Goal: Transaction & Acquisition: Purchase product/service

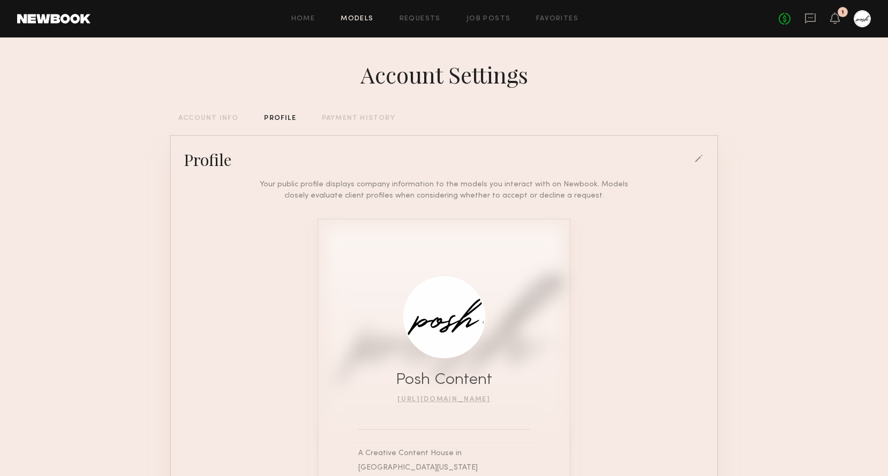
click at [364, 17] on link "Models" at bounding box center [357, 19] width 33 height 7
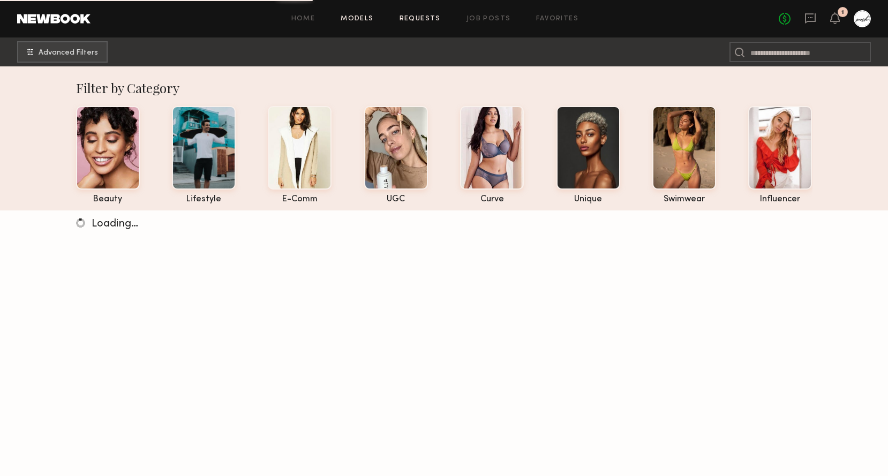
click at [424, 17] on link "Requests" at bounding box center [420, 19] width 41 height 7
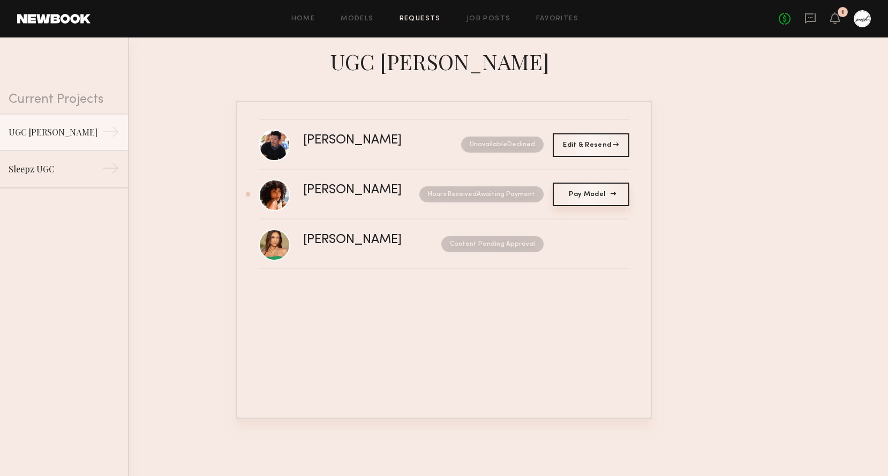
click at [597, 193] on span "Pay Model" at bounding box center [591, 194] width 44 height 6
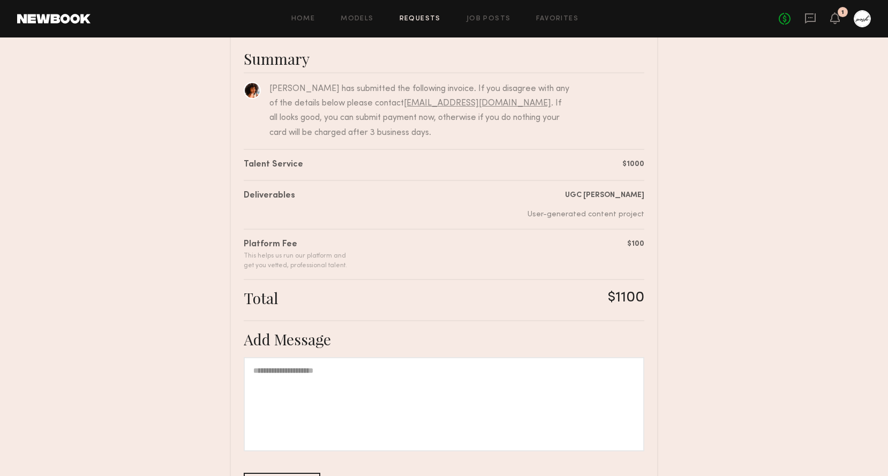
scroll to position [168, 0]
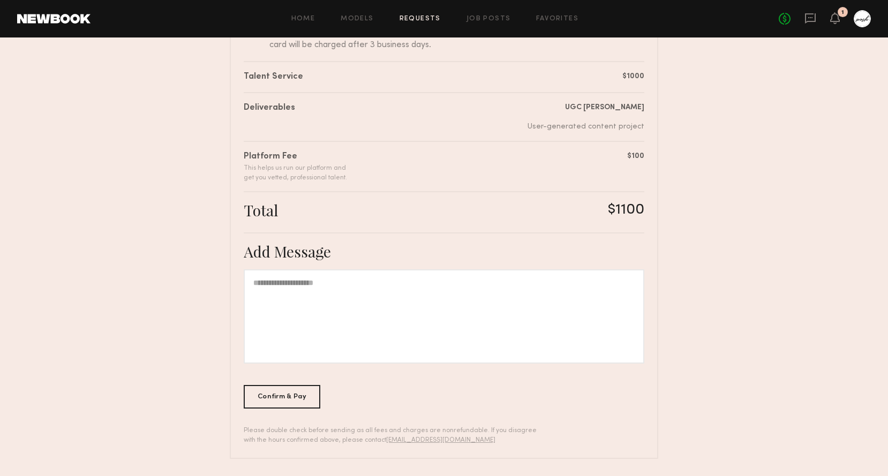
click at [751, 316] on nb-booking-payment "Review & Pay Talent Review & Pay Talent UGC Tommy John Summary Emely M. has sub…" at bounding box center [444, 172] width 888 height 573
click at [278, 394] on div "Confirm & Pay" at bounding box center [282, 397] width 77 height 24
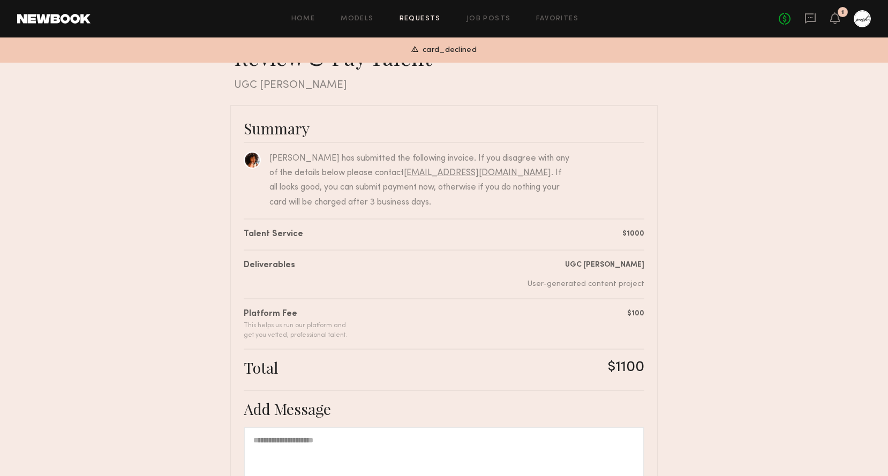
scroll to position [0, 0]
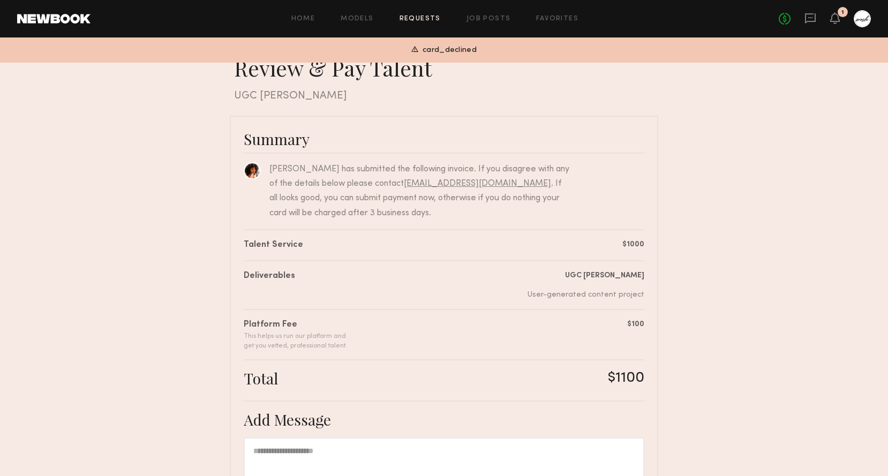
click at [469, 95] on div "UGC Tommy John" at bounding box center [446, 96] width 424 height 13
click at [865, 13] on div at bounding box center [862, 18] width 17 height 17
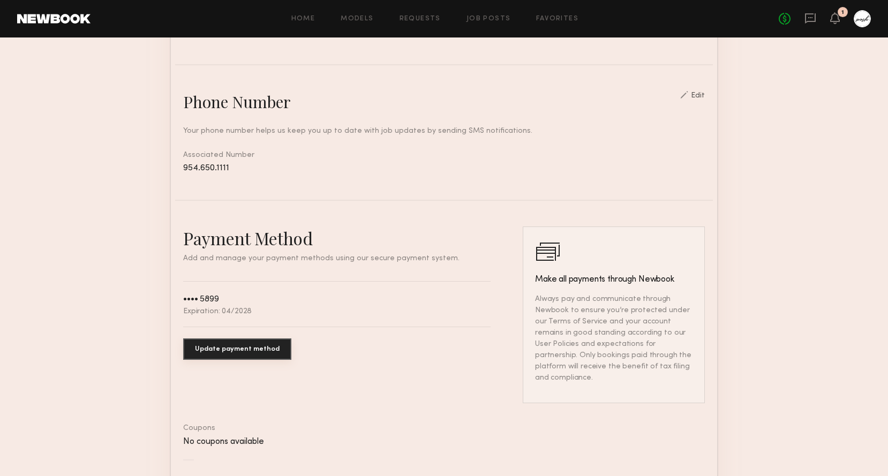
scroll to position [436, 0]
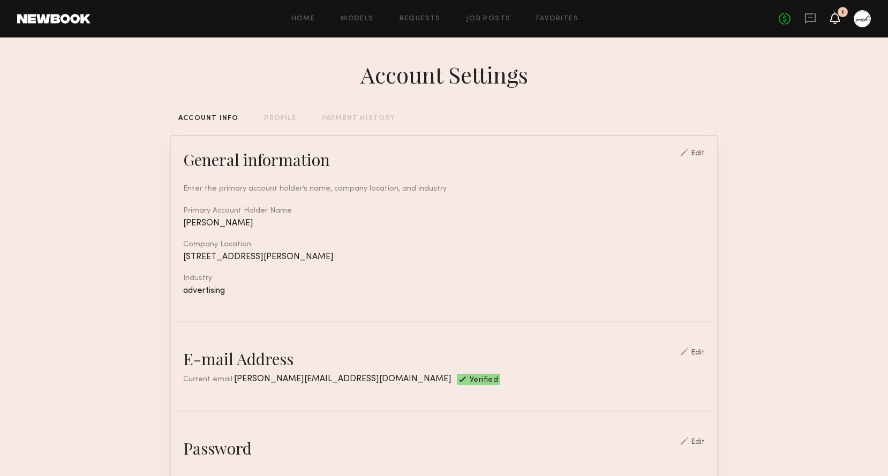
click at [835, 22] on icon at bounding box center [835, 18] width 10 height 12
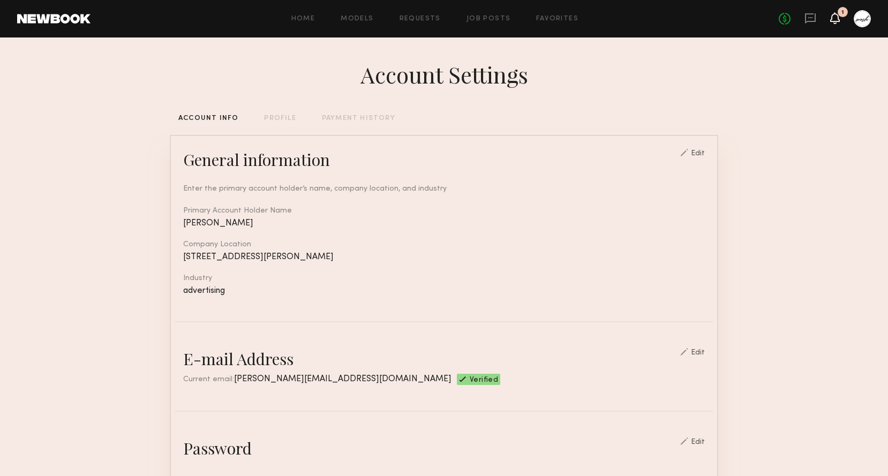
click at [831, 19] on icon at bounding box center [835, 18] width 9 height 8
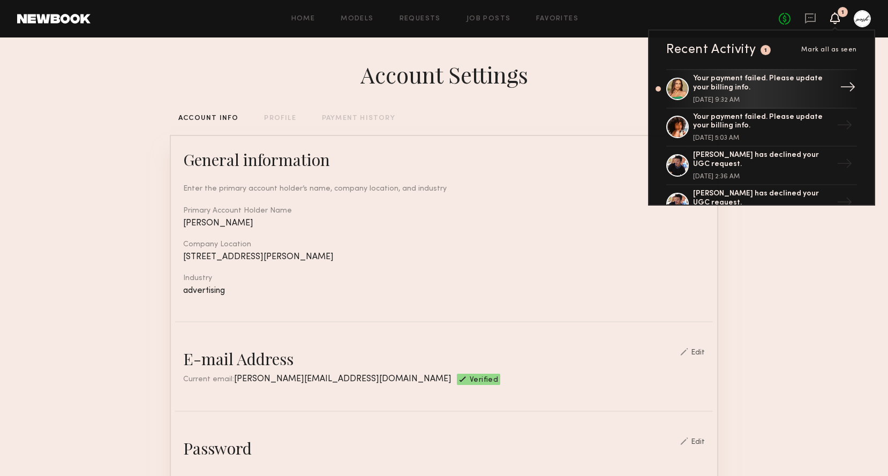
click at [802, 85] on div "Your payment failed. Please update your billing info." at bounding box center [762, 83] width 139 height 18
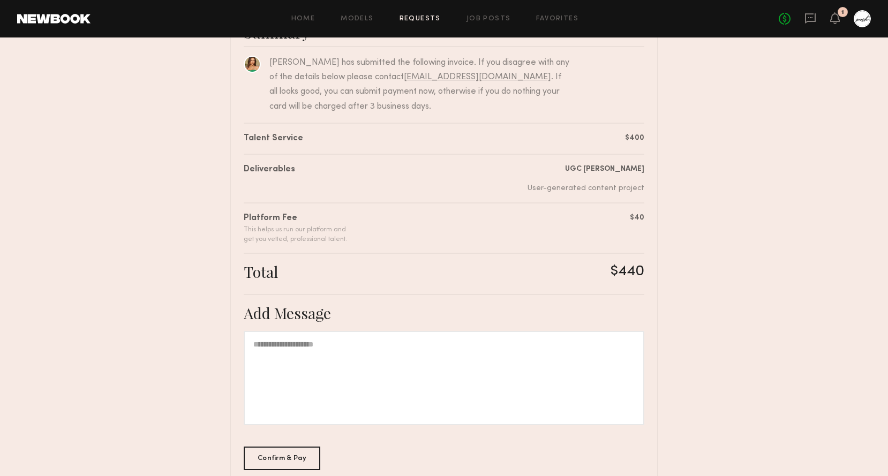
scroll to position [168, 0]
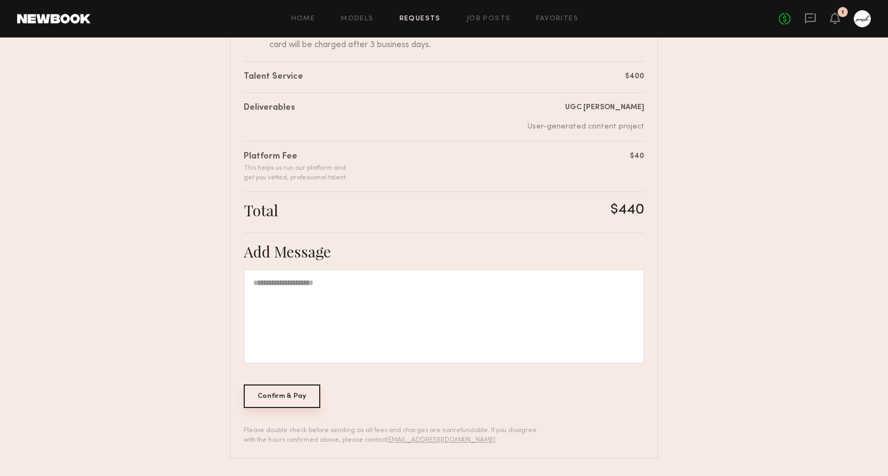
click at [274, 398] on div "Confirm & Pay" at bounding box center [282, 397] width 77 height 24
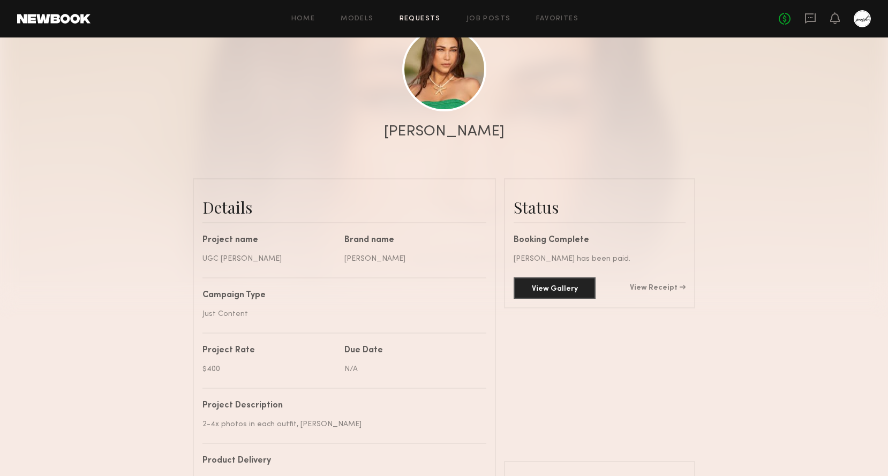
scroll to position [290, 0]
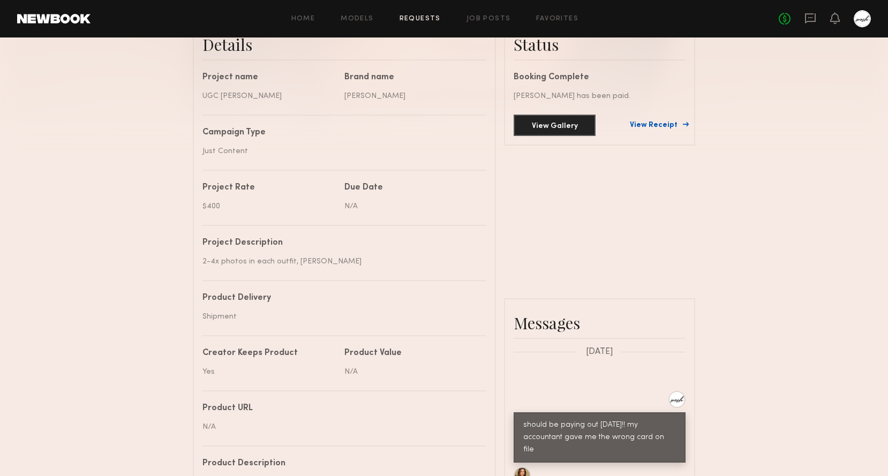
click at [658, 128] on link "View Receipt" at bounding box center [658, 126] width 56 height 8
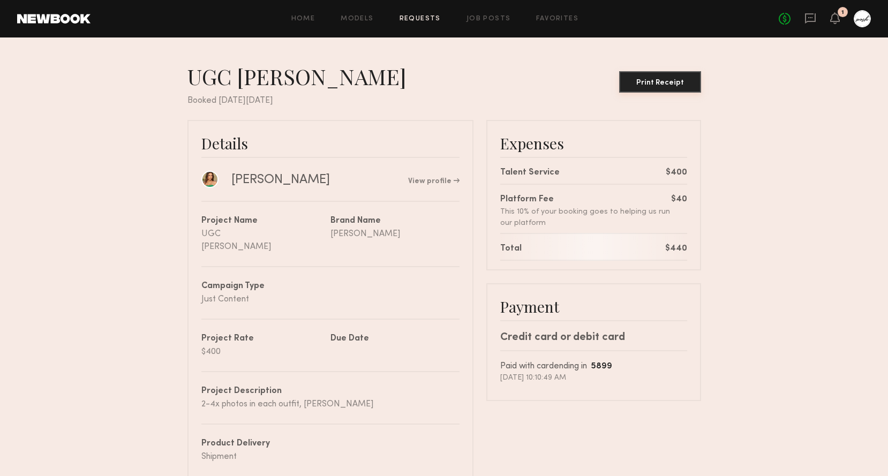
click at [657, 84] on div "Print Receipt" at bounding box center [660, 83] width 73 height 8
